Goal: Find specific page/section: Find specific page/section

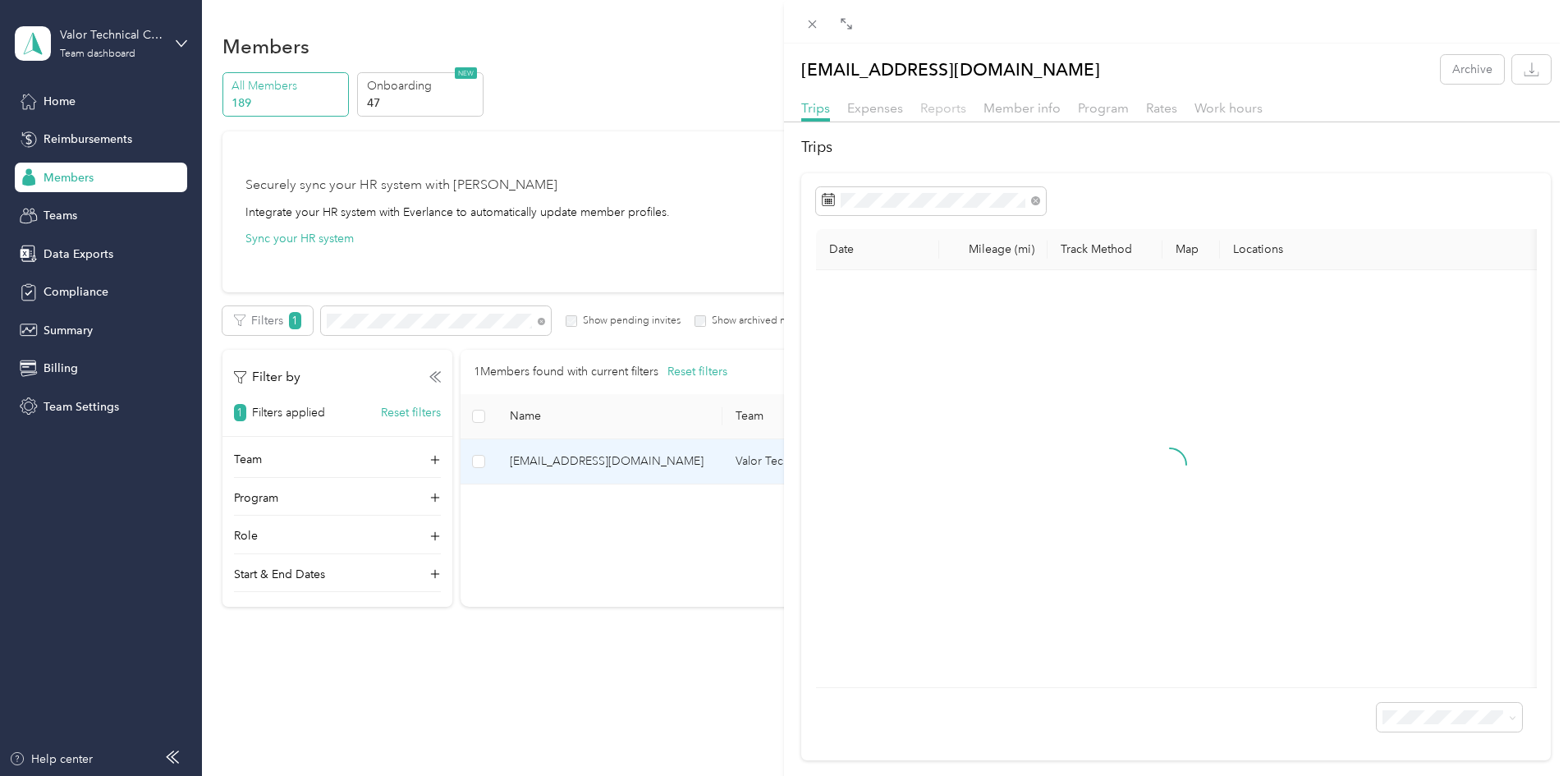
click at [943, 113] on span "Reports" at bounding box center [943, 108] width 46 height 15
